Goal: Complete application form

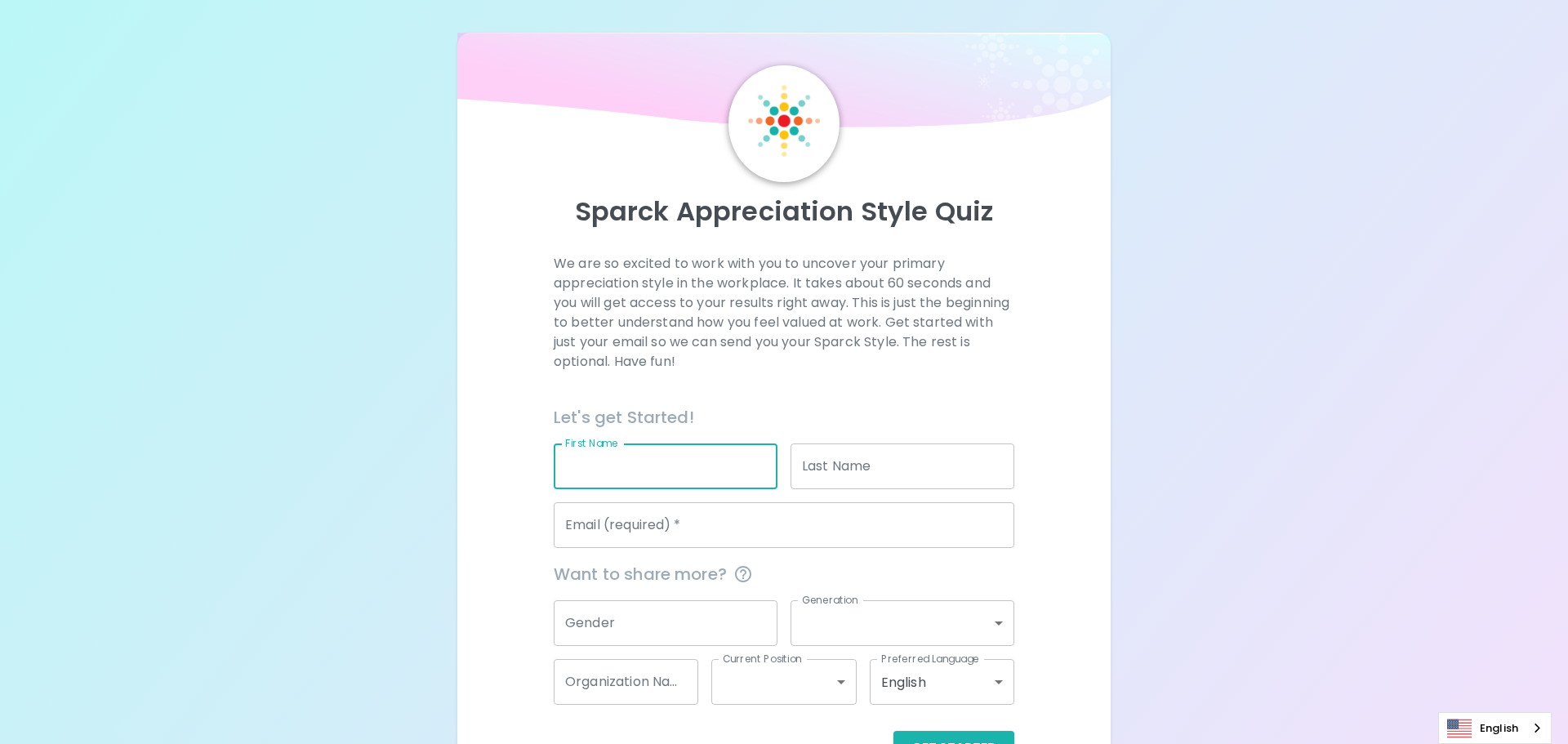
click at [725, 443] on input "First Name" at bounding box center [665, 466] width 224 height 46
type input "[PERSON_NAME]"
type input "[DEMOGRAPHIC_DATA]"
type input "[PERSON_NAME][EMAIL_ADDRESS][DOMAIN_NAME]"
type input "Tyson Foods"
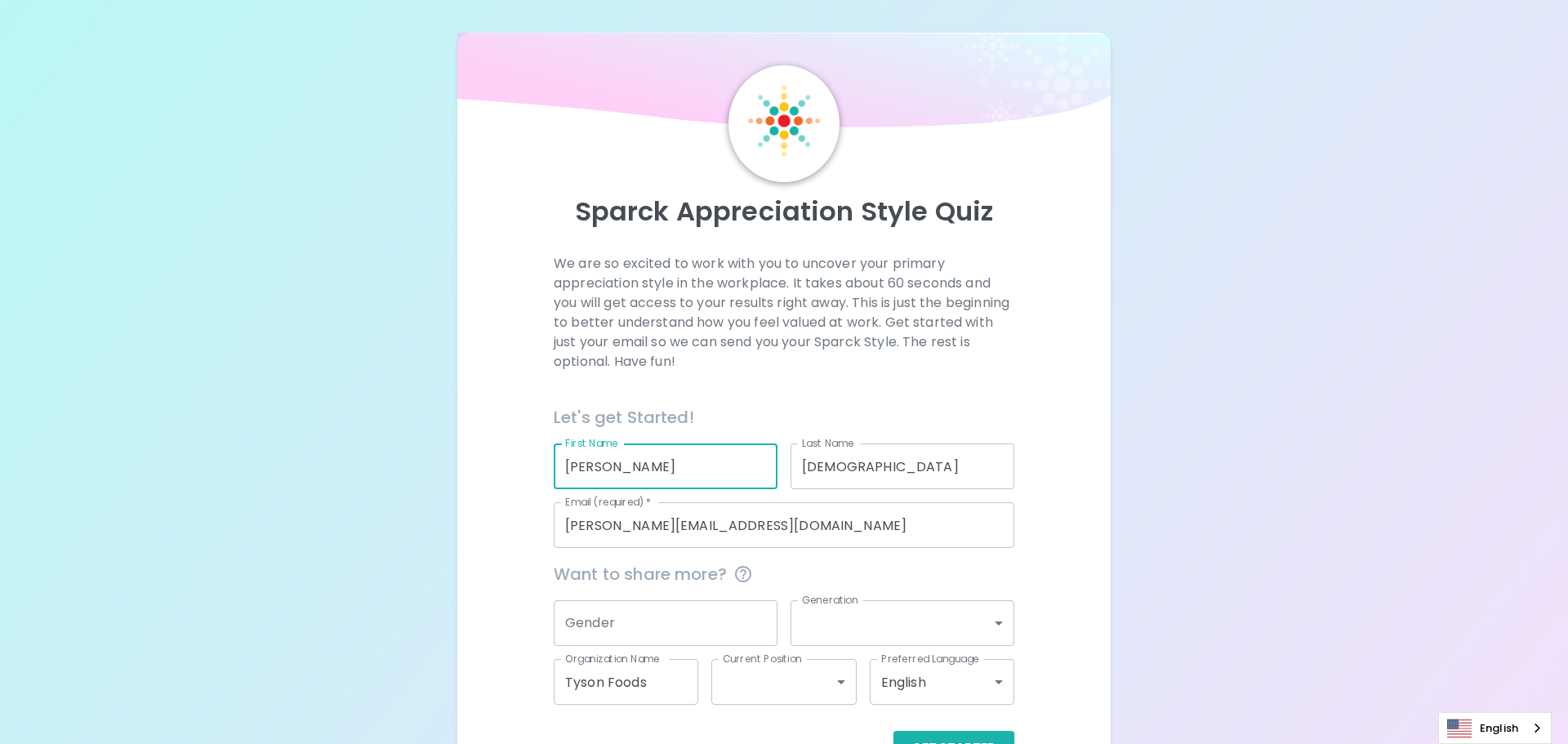
drag, startPoint x: 728, startPoint y: 523, endPoint x: 729, endPoint y: 534, distance: 11.0
click at [728, 600] on input "Gender" at bounding box center [665, 623] width 224 height 46
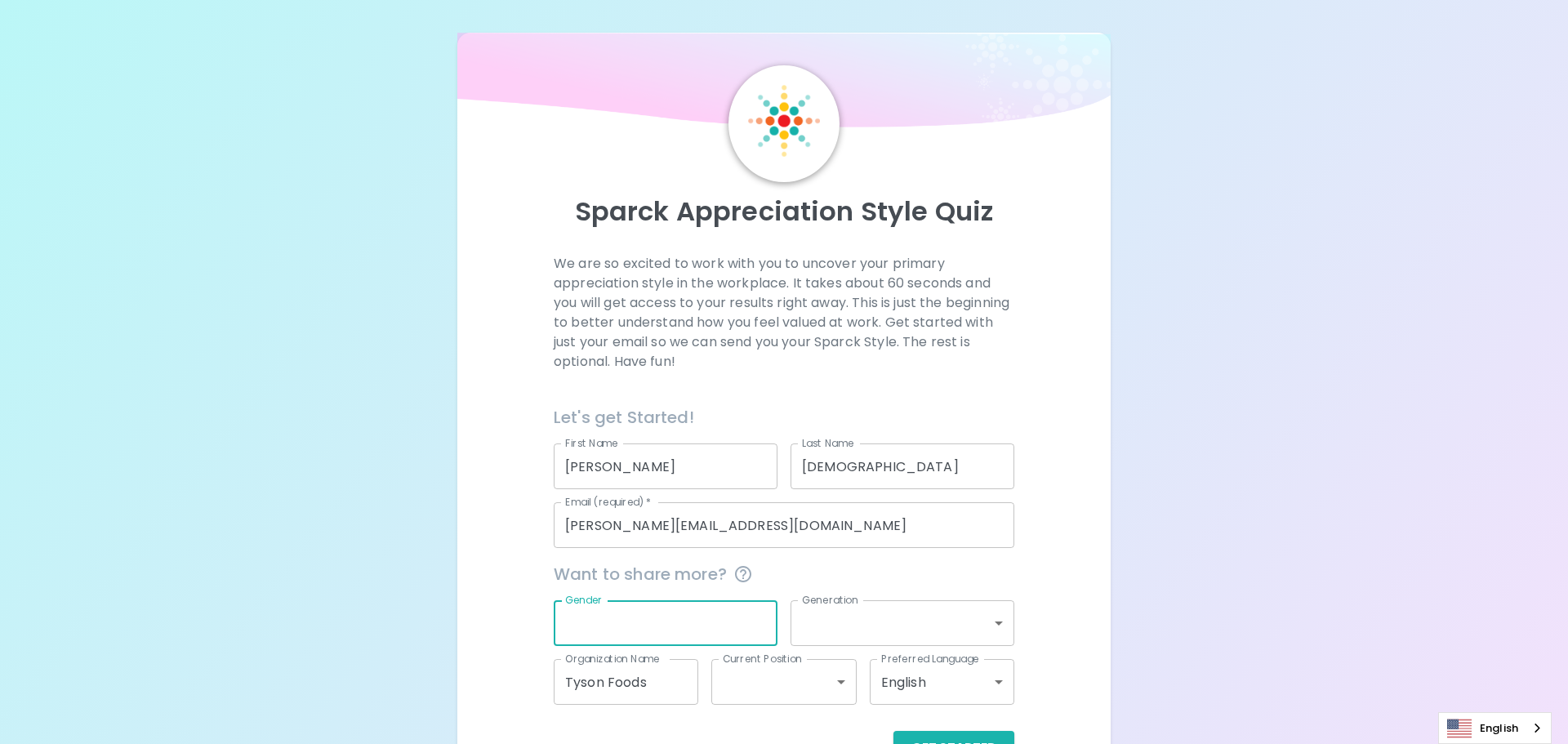
type input "[DEMOGRAPHIC_DATA]"
click at [882, 537] on body "Sparck Appreciation Style Quiz We are so excited to work with you to uncover yo…" at bounding box center [784, 399] width 1568 height 798
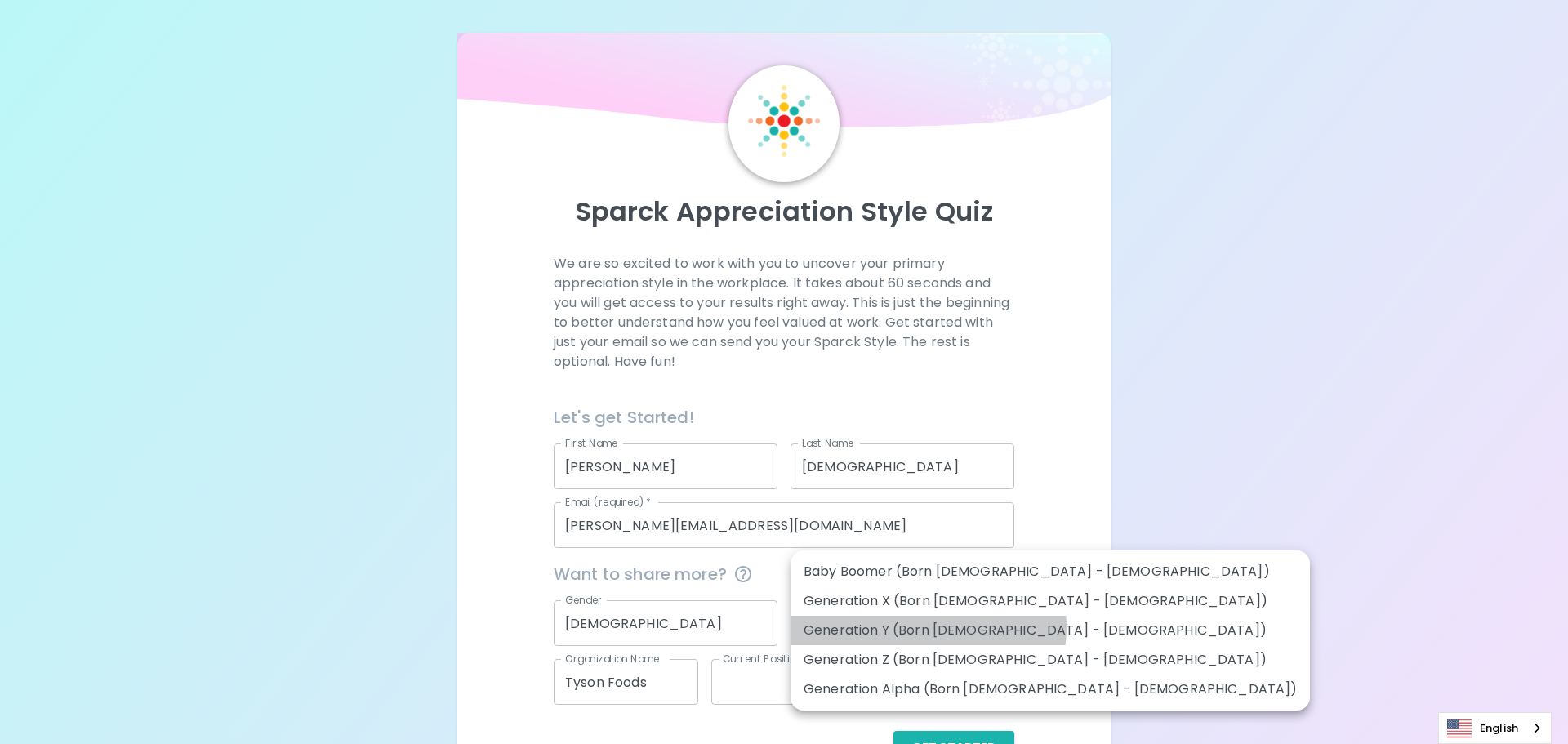
click at [928, 617] on li "Generation Y (Born [DEMOGRAPHIC_DATA] - [DEMOGRAPHIC_DATA])" at bounding box center [1050, 630] width 519 height 30
type input "generation_y"
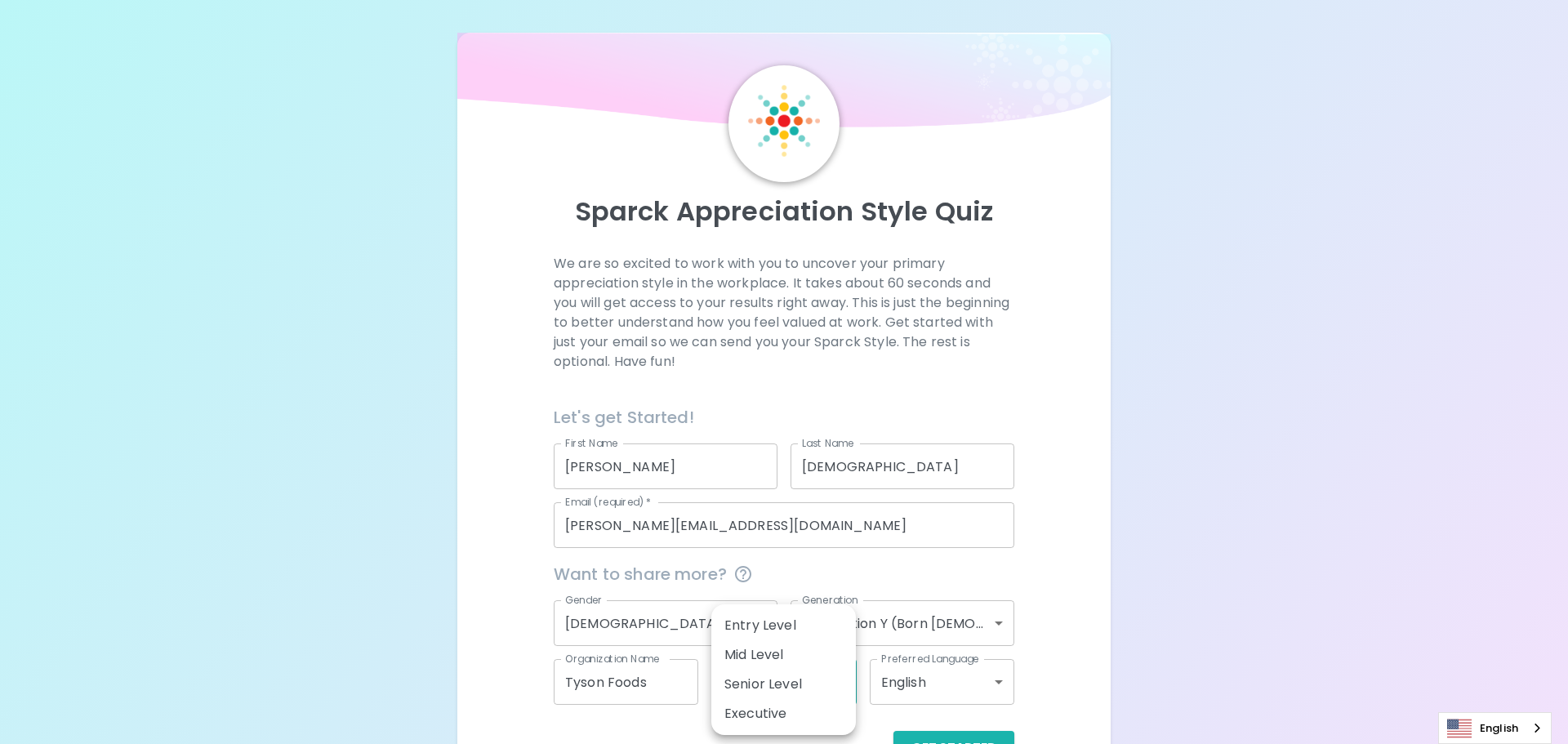
click at [803, 589] on body "Sparck Appreciation Style Quiz We are so excited to work with you to uncover yo…" at bounding box center [784, 399] width 1568 height 798
click at [777, 669] on li "Senior Level" at bounding box center [784, 683] width 144 height 30
type input "senior_level"
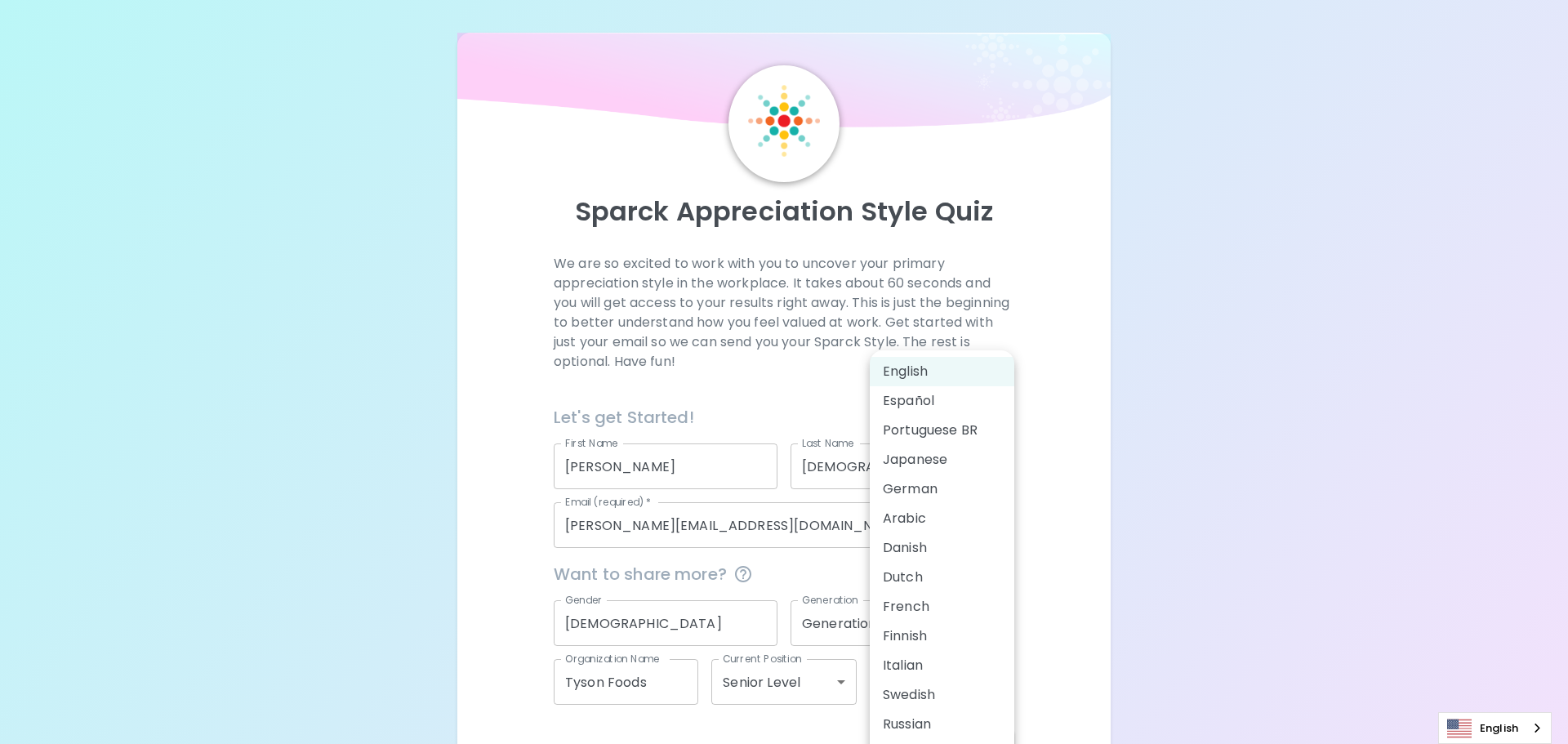
click at [932, 588] on body "Sparck Appreciation Style Quiz We are so excited to work with you to uncover yo…" at bounding box center [784, 399] width 1568 height 798
click at [1087, 657] on div at bounding box center [784, 372] width 1568 height 744
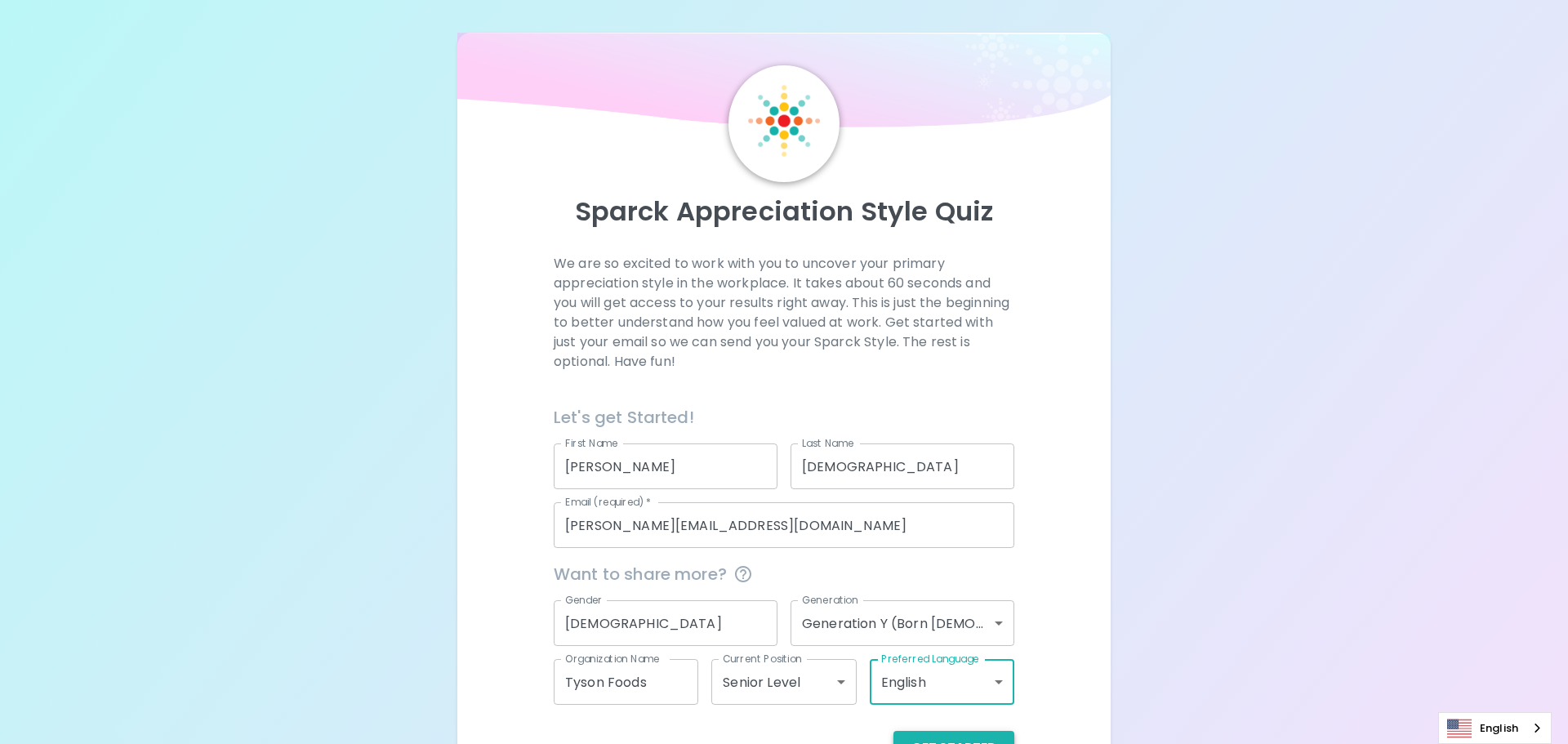
click at [977, 731] on button "Get Started" at bounding box center [954, 748] width 121 height 35
